Goal: Information Seeking & Learning: Learn about a topic

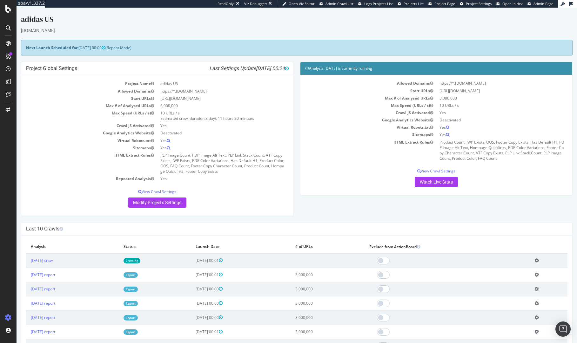
scroll to position [31, 0]
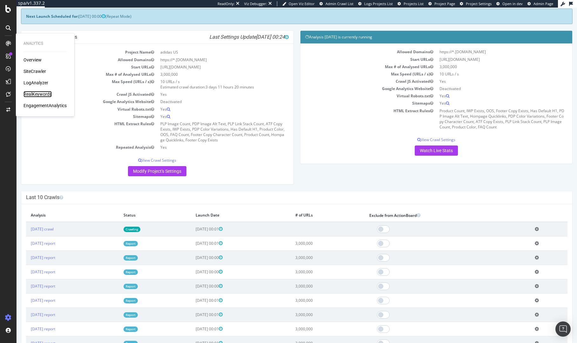
click at [32, 93] on div "RealKeywords" at bounding box center [37, 94] width 28 height 6
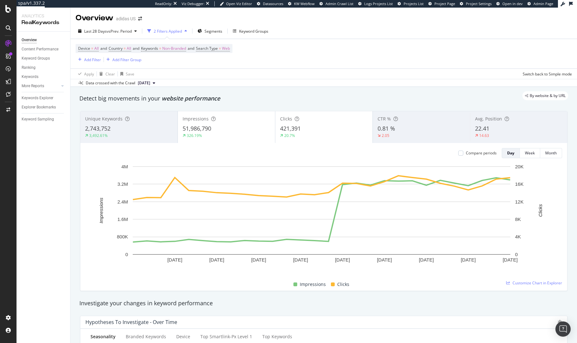
click at [178, 47] on span "Non-Branded" at bounding box center [174, 48] width 24 height 9
click at [164, 18] on div "Overview adidas US" at bounding box center [323, 16] width 506 height 16
